Goal: Navigation & Orientation: Find specific page/section

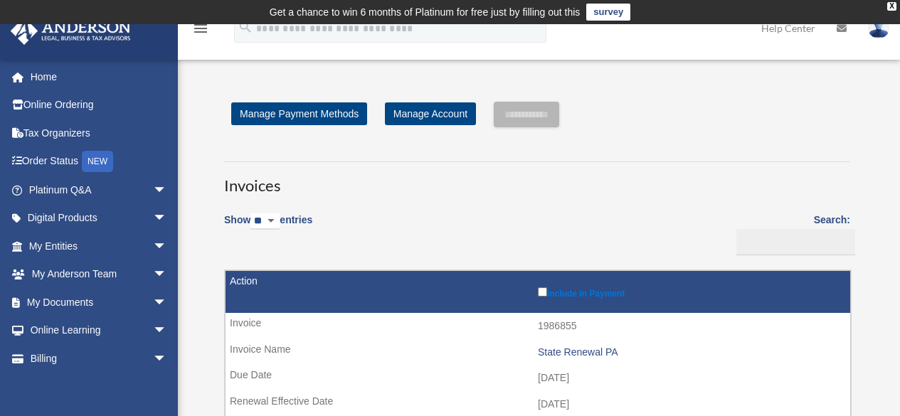
scroll to position [142, 0]
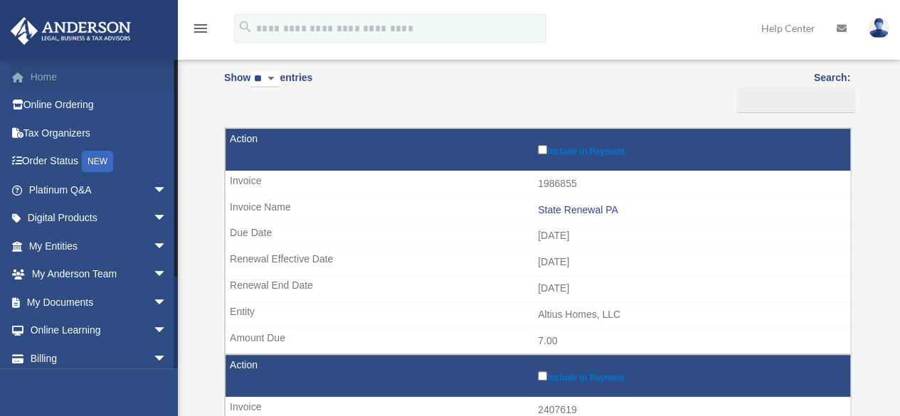
click at [46, 72] on link "Home" at bounding box center [99, 77] width 179 height 28
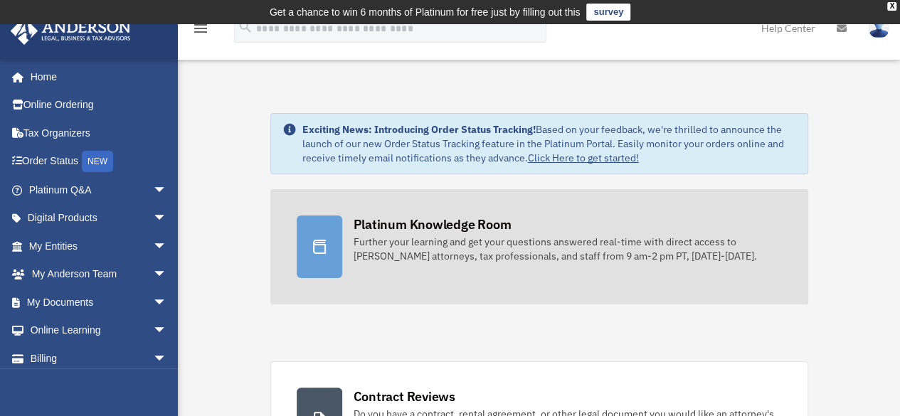
click at [490, 251] on div "Further your learning and get your questions answered real-time with direct acc…" at bounding box center [568, 249] width 428 height 28
